Goal: Check status: Check status

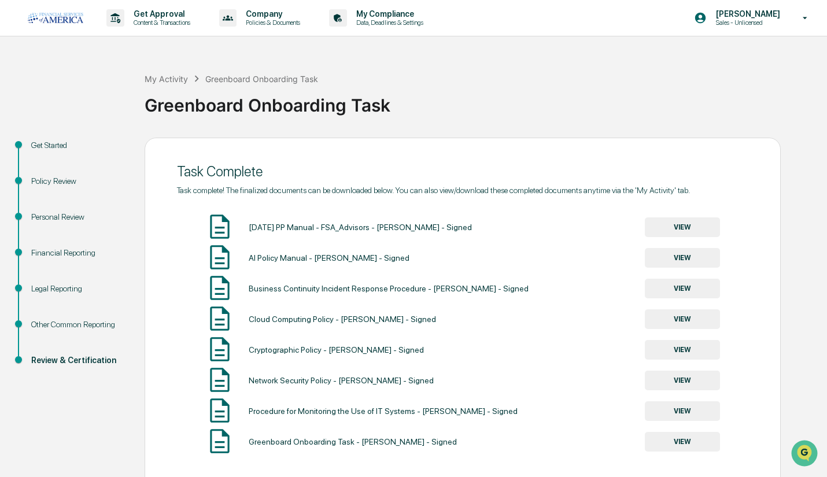
scroll to position [55, 0]
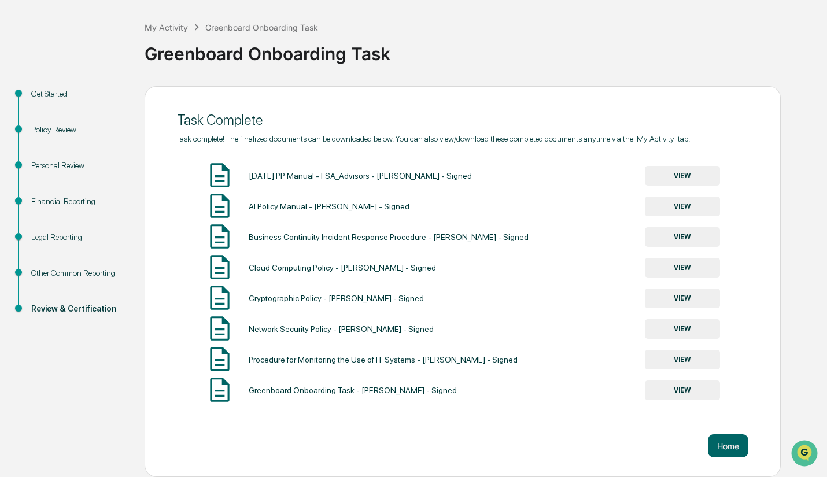
click at [671, 384] on button "VIEW" at bounding box center [682, 391] width 75 height 20
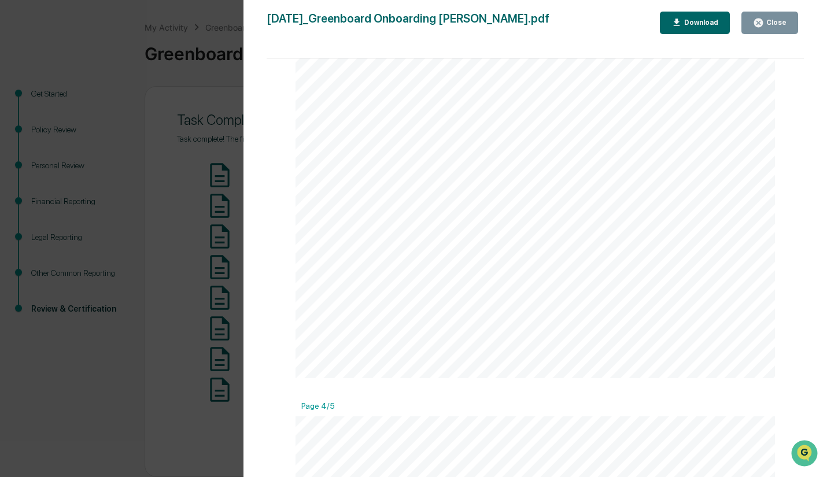
scroll to position [1823, 0]
click at [130, 238] on div "Version History [DATE] 01:32 PM [PERSON_NAME] [DATE]_Greenboard Onboarding Task…" at bounding box center [413, 238] width 827 height 477
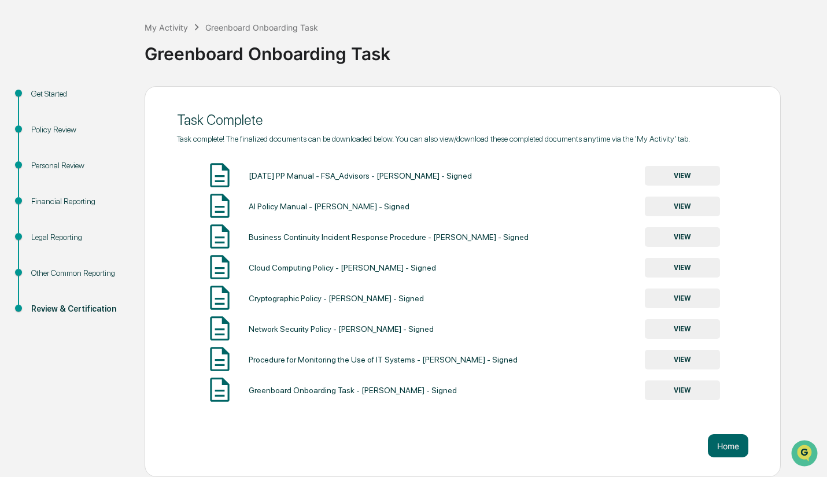
click at [86, 268] on div "Other Common Reporting" at bounding box center [78, 273] width 95 height 12
click at [51, 164] on div "Personal Review" at bounding box center [78, 166] width 95 height 12
click at [40, 161] on div "Personal Review" at bounding box center [78, 166] width 95 height 12
click at [61, 82] on div "My Activity Greenboard Onboarding Task Greenboard Onboarding Task Get Started P…" at bounding box center [413, 240] width 827 height 474
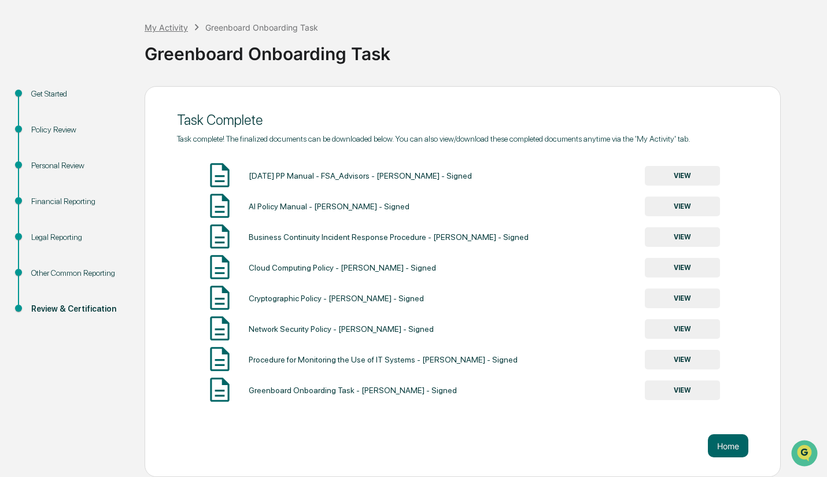
click at [183, 25] on div "My Activity" at bounding box center [166, 28] width 43 height 10
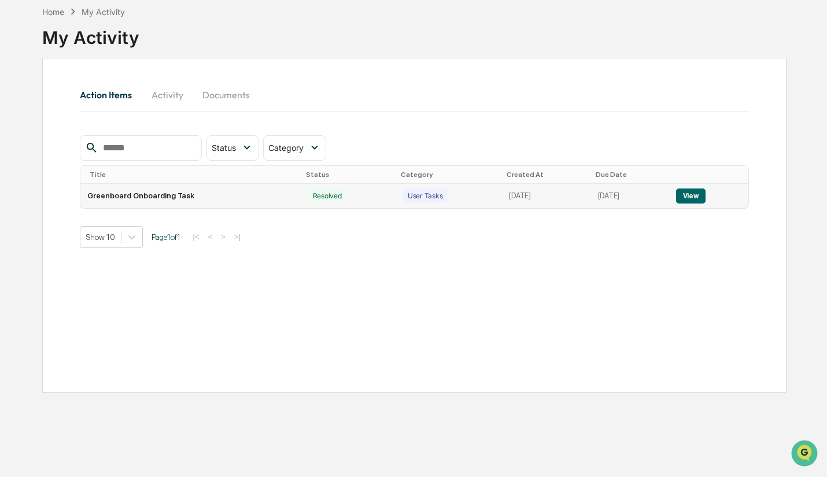
click at [149, 191] on td "Greenboard Onboarding Task" at bounding box center [190, 196] width 220 height 24
click at [51, 20] on div "My Activity" at bounding box center [90, 33] width 97 height 30
click at [49, 12] on div "Home" at bounding box center [53, 12] width 22 height 10
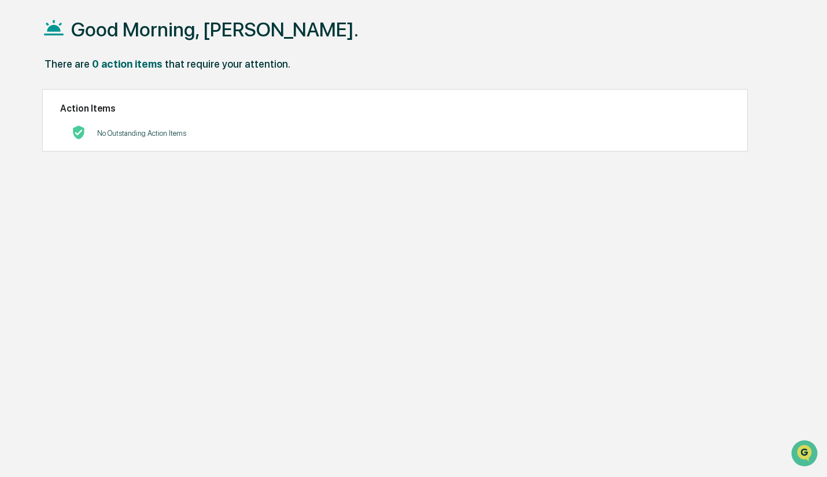
click at [139, 137] on p "No Outstanding Action Items" at bounding box center [141, 133] width 89 height 9
click at [110, 73] on div "There are 0 action items that require your attention." at bounding box center [414, 70] width 744 height 24
